Goal: Information Seeking & Learning: Find specific page/section

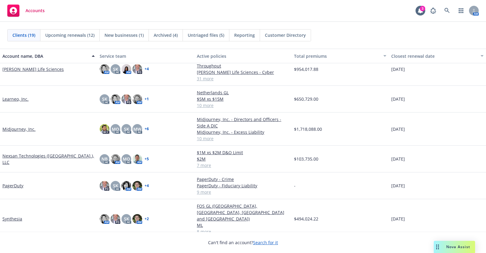
scroll to position [239, 0]
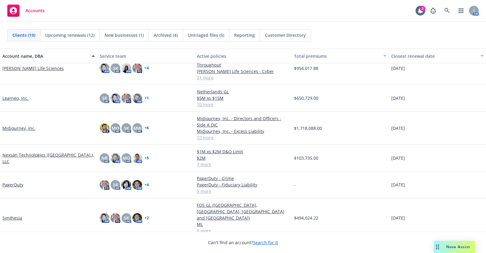
click at [20, 125] on link "Midjourney, Inc." at bounding box center [18, 128] width 33 height 6
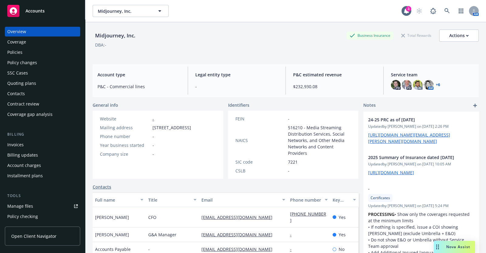
click at [26, 49] on div "Policies" at bounding box center [42, 52] width 70 height 10
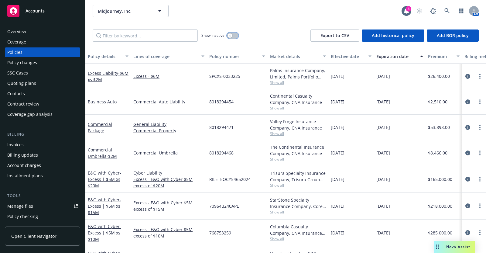
click at [229, 36] on icon "button" at bounding box center [230, 35] width 2 height 2
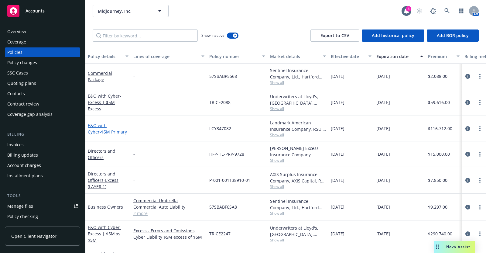
click at [103, 123] on link "E&O with Cyber - $5M Primary" at bounding box center [107, 128] width 39 height 12
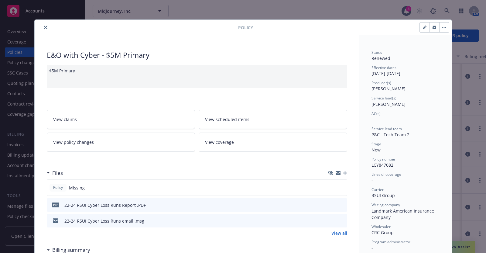
click at [44, 26] on icon "close" at bounding box center [46, 28] width 4 height 4
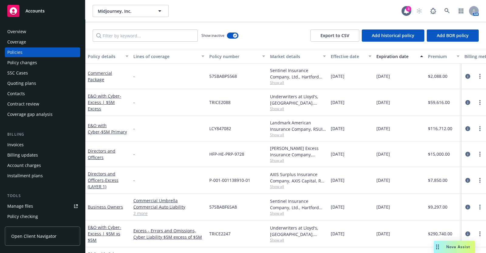
click at [105, 101] on div "E&O with Cyber - Excess | $5M Excess" at bounding box center [108, 102] width 41 height 19
click at [101, 102] on span "- Excess | $5M Excess" at bounding box center [104, 102] width 33 height 19
